Goal: Information Seeking & Learning: Understand process/instructions

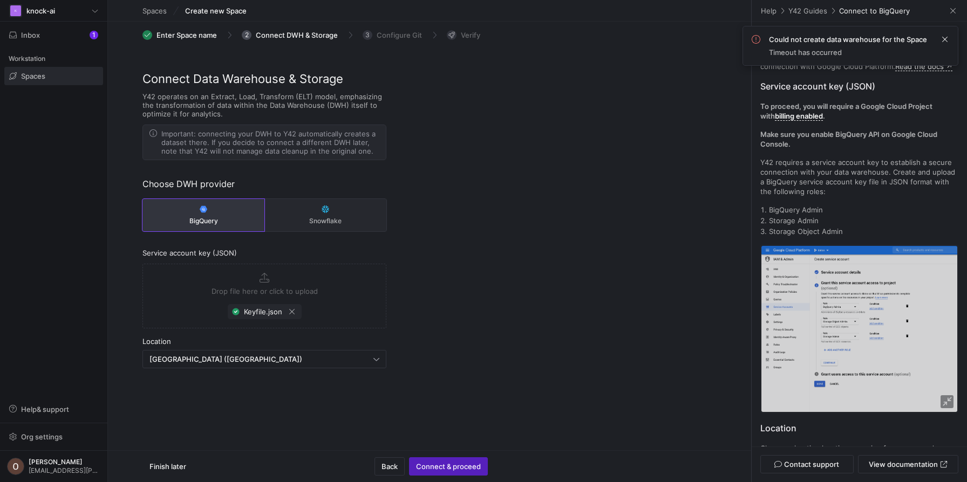
click at [858, 39] on span "Could not create data warehouse for the Space" at bounding box center [848, 39] width 158 height 9
click at [948, 39] on span at bounding box center [944, 39] width 13 height 13
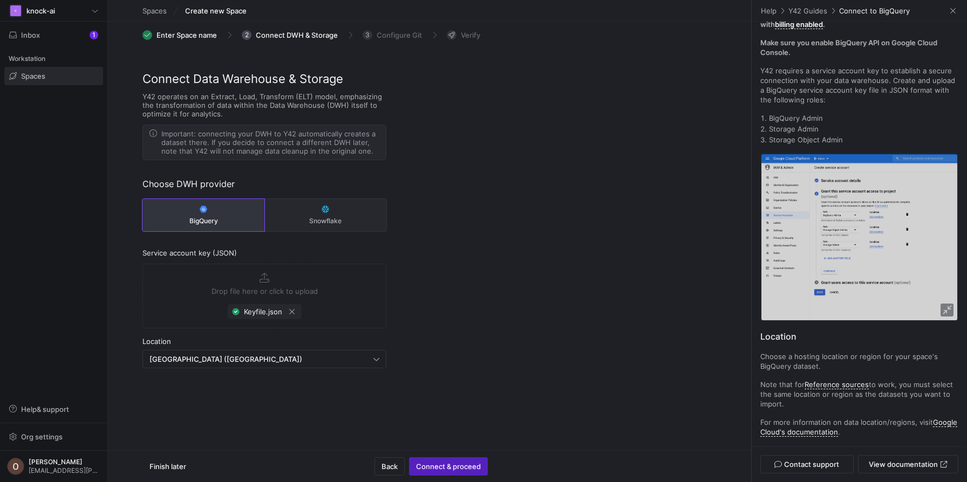
scroll to position [95, 0]
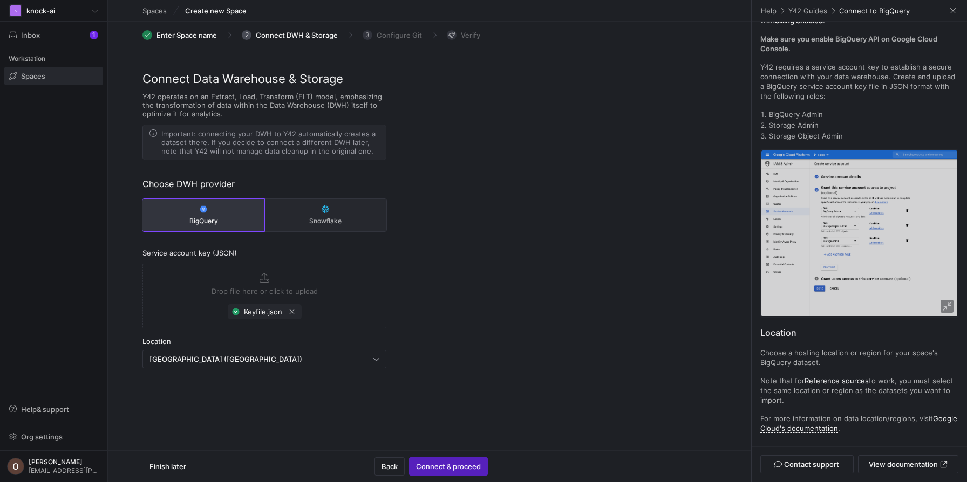
click at [806, 104] on div "Overview Y42 requires additional credentials to establish a secure connection w…" at bounding box center [859, 184] width 198 height 499
click at [806, 112] on p "BigQuery Admin" at bounding box center [863, 115] width 189 height 10
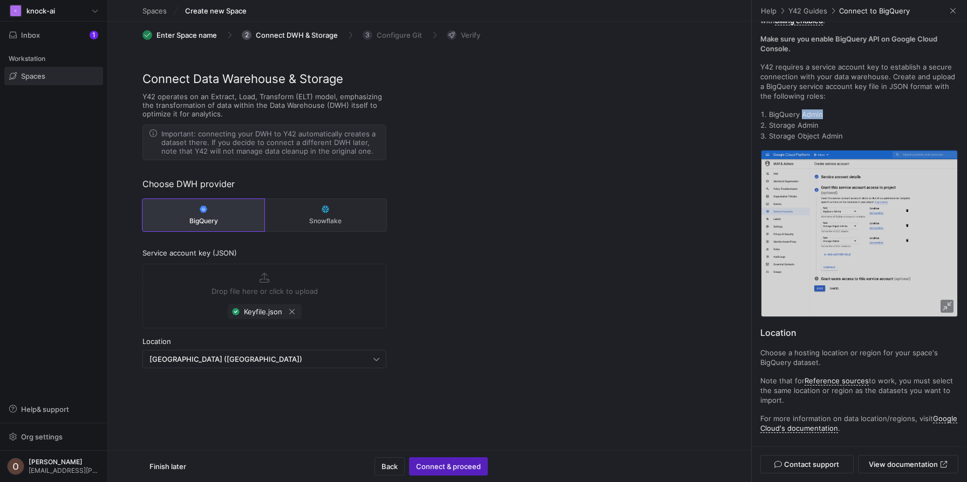
click at [806, 112] on p "BigQuery Admin" at bounding box center [863, 115] width 189 height 10
click at [829, 133] on p "Storage Object Admin" at bounding box center [863, 136] width 189 height 10
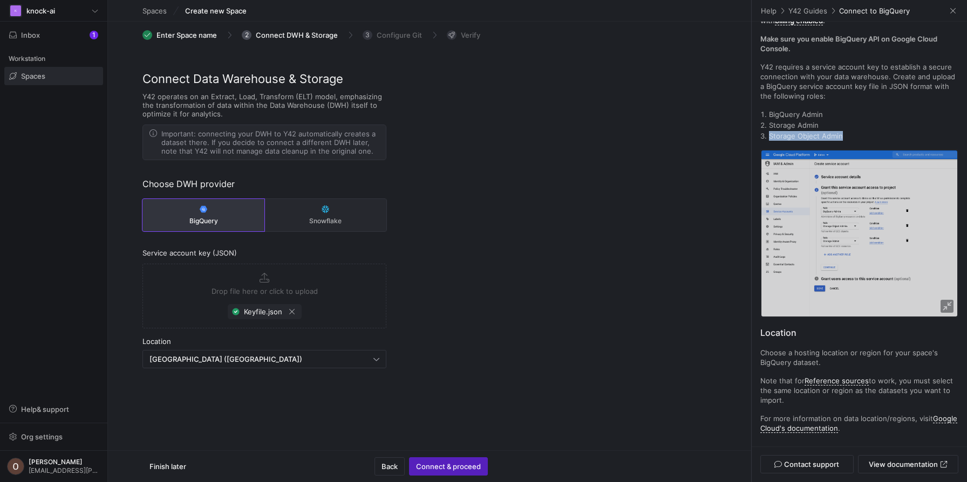
click at [829, 133] on p "Storage Object Admin" at bounding box center [863, 136] width 189 height 10
click at [806, 121] on p "Storage Admin" at bounding box center [863, 125] width 189 height 10
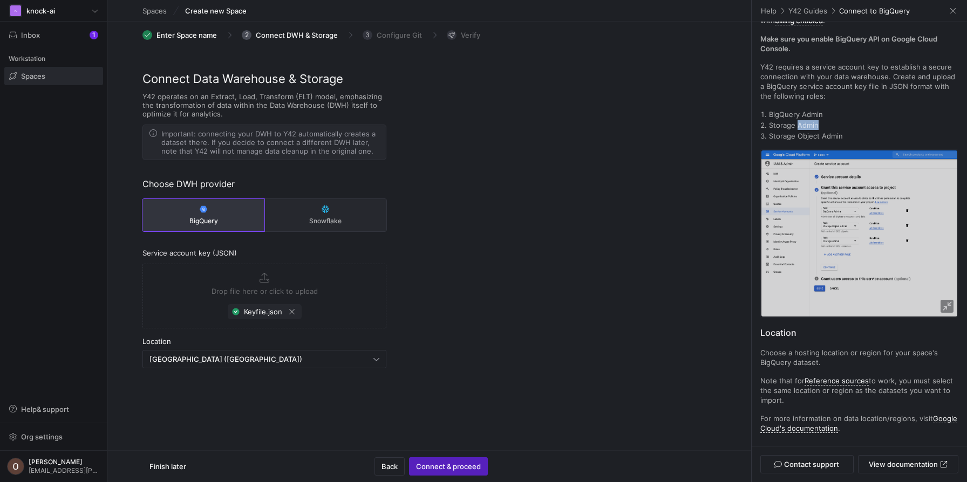
click at [806, 121] on p "Storage Admin" at bounding box center [863, 125] width 189 height 10
click at [806, 110] on p "BigQuery Admin" at bounding box center [863, 115] width 189 height 10
click at [806, 111] on p "BigQuery Admin" at bounding box center [863, 115] width 189 height 10
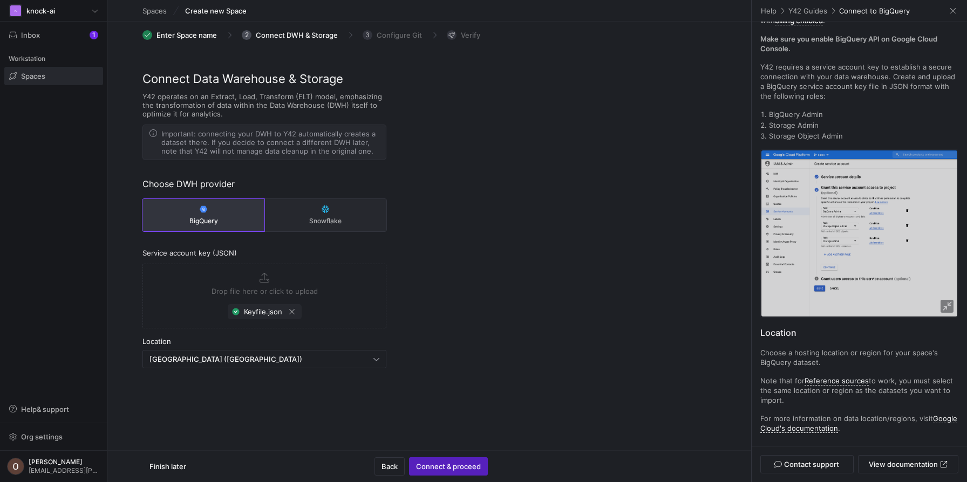
click at [806, 127] on p "Storage Admin" at bounding box center [863, 125] width 189 height 10
click at [806, 137] on p "Storage Object Admin" at bounding box center [863, 136] width 189 height 10
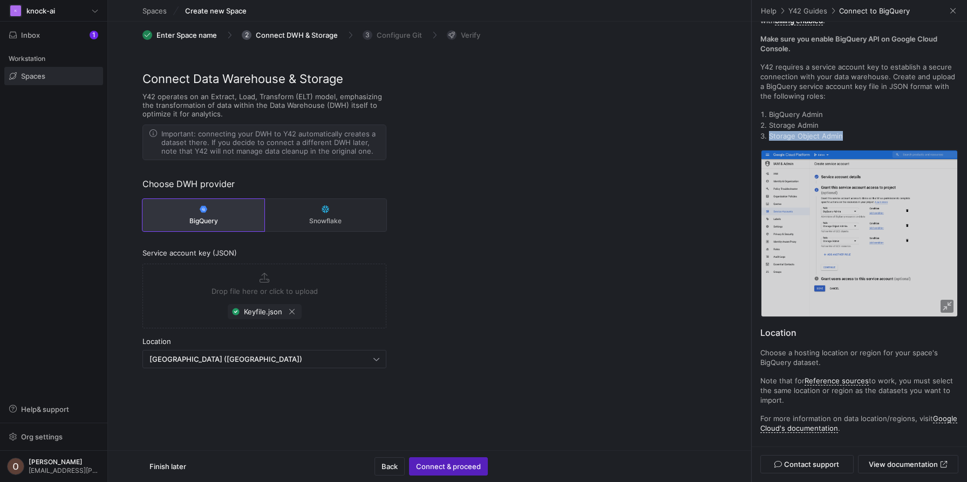
click at [806, 137] on p "Storage Object Admin" at bounding box center [863, 136] width 189 height 10
